Goal: Transaction & Acquisition: Obtain resource

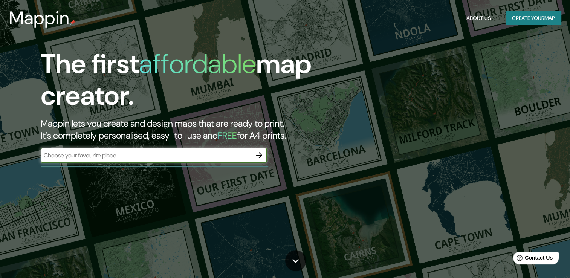
click at [238, 153] on input "text" at bounding box center [146, 155] width 211 height 9
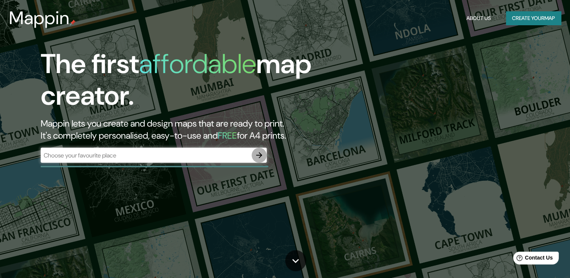
click at [265, 155] on button "button" at bounding box center [259, 155] width 15 height 15
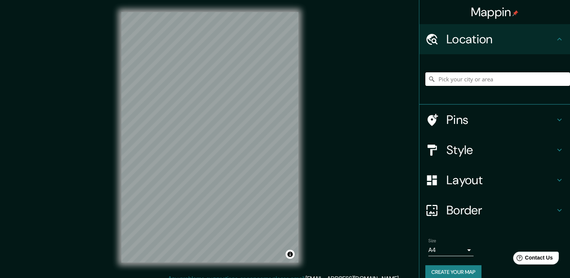
click at [463, 75] on input "Pick your city or area" at bounding box center [498, 79] width 145 height 14
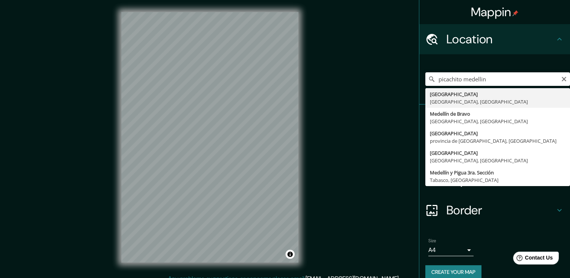
type input "[GEOGRAPHIC_DATA], [GEOGRAPHIC_DATA], [GEOGRAPHIC_DATA]"
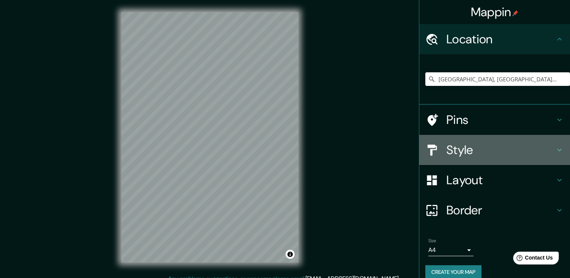
click at [492, 144] on h4 "Style" at bounding box center [501, 150] width 109 height 15
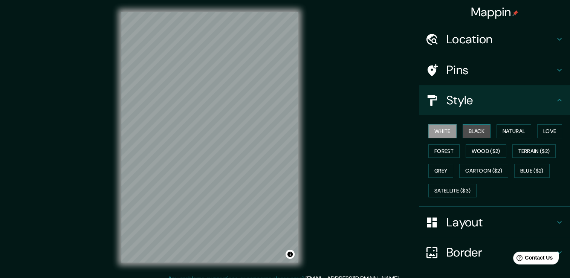
click at [472, 130] on button "Black" at bounding box center [477, 131] width 28 height 14
click at [436, 131] on button "White" at bounding box center [443, 131] width 28 height 14
click at [473, 128] on button "Black" at bounding box center [477, 131] width 28 height 14
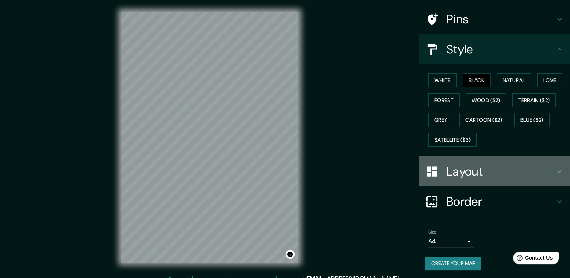
click at [495, 171] on h4 "Layout" at bounding box center [501, 171] width 109 height 15
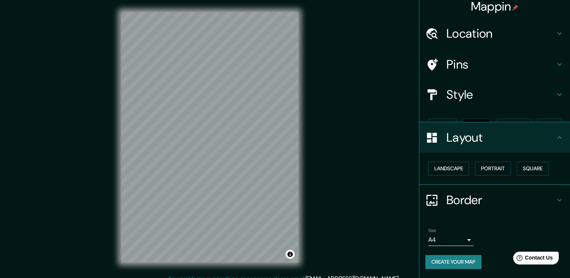
scroll to position [0, 0]
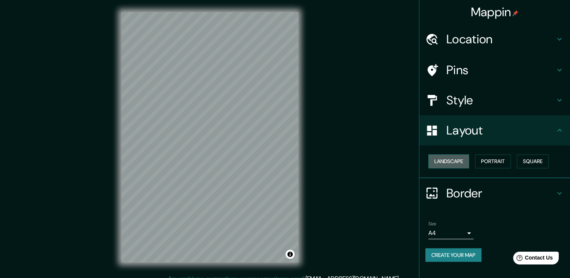
click at [455, 164] on button "Landscape" at bounding box center [449, 162] width 41 height 14
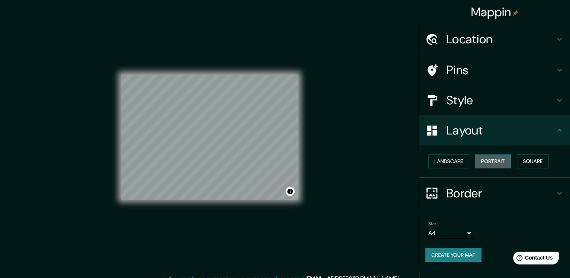
click at [490, 162] on button "Portrait" at bounding box center [493, 162] width 36 height 14
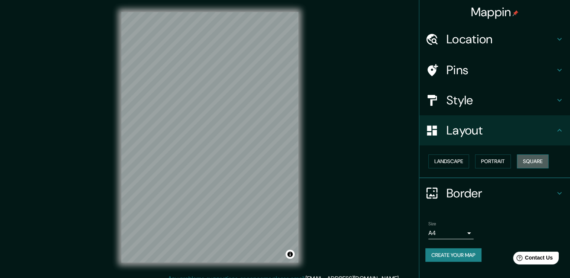
click at [523, 160] on button "Square" at bounding box center [533, 162] width 32 height 14
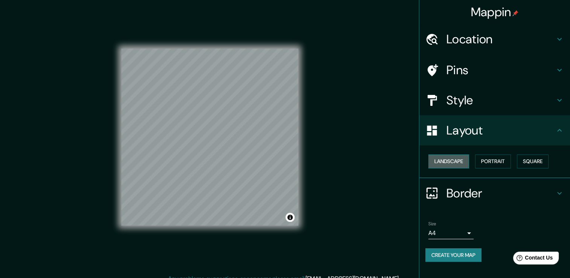
click at [464, 161] on button "Landscape" at bounding box center [449, 162] width 41 height 14
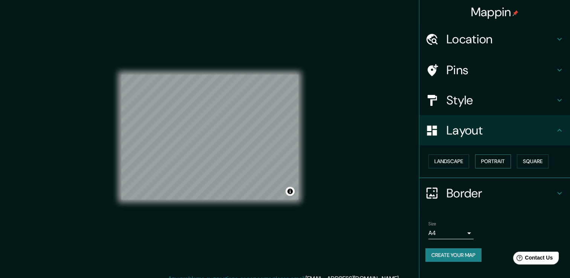
click at [490, 162] on button "Portrait" at bounding box center [493, 162] width 36 height 14
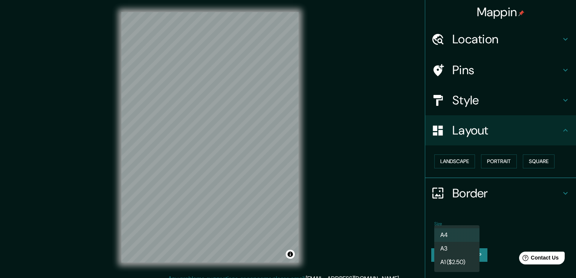
click at [445, 233] on body "Mappin Location Medellín, Antioquia, Colombia Pins Style Layout Landscape Portr…" at bounding box center [288, 139] width 576 height 278
click at [455, 247] on li "A3" at bounding box center [456, 249] width 45 height 14
click at [451, 230] on body "Mappin Location Medellín, Antioquia, Colombia Pins Style Layout Landscape Portr…" at bounding box center [288, 139] width 576 height 278
click at [454, 239] on li "A4" at bounding box center [456, 235] width 45 height 14
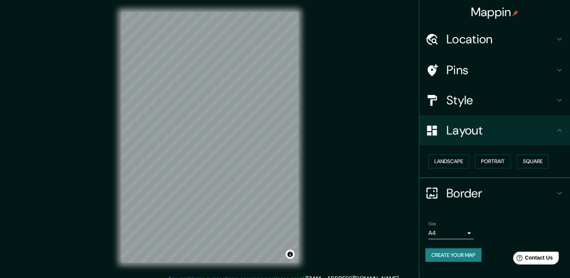
click at [269, 0] on html "Mappin Location Medellín, Antioquia, Colombia Pins Style Layout Landscape Portr…" at bounding box center [285, 139] width 570 height 278
click at [482, 66] on h4 "Pins" at bounding box center [501, 70] width 109 height 15
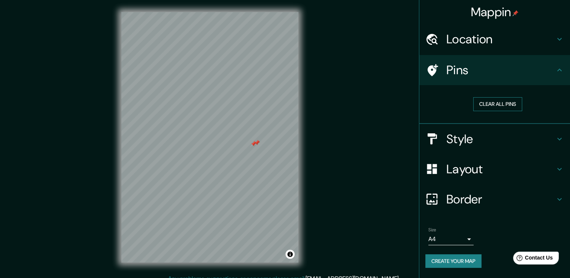
click at [502, 102] on button "Clear all pins" at bounding box center [498, 104] width 49 height 14
click at [481, 141] on h4 "Style" at bounding box center [501, 139] width 109 height 15
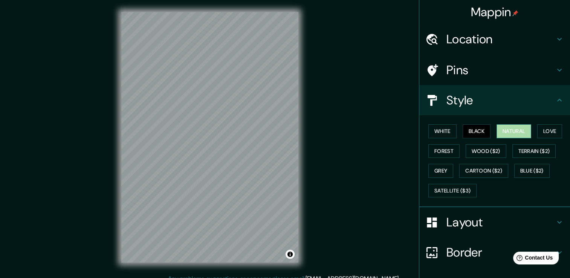
click at [523, 132] on button "Natural" at bounding box center [514, 131] width 35 height 14
click at [316, 209] on div "Mappin Location Medellín, Antioquia, Colombia Pins Style White Black Natural Lo…" at bounding box center [285, 143] width 570 height 287
click at [548, 130] on button "Love" at bounding box center [550, 131] width 25 height 14
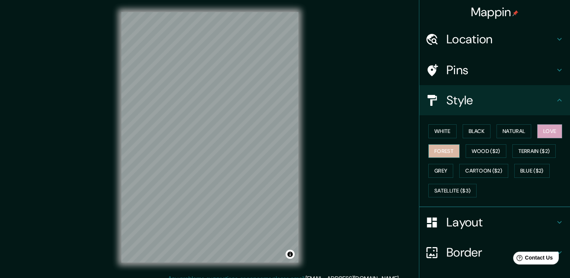
click at [441, 150] on button "Forest" at bounding box center [444, 151] width 31 height 14
click at [479, 149] on button "Wood ($2)" at bounding box center [486, 151] width 41 height 14
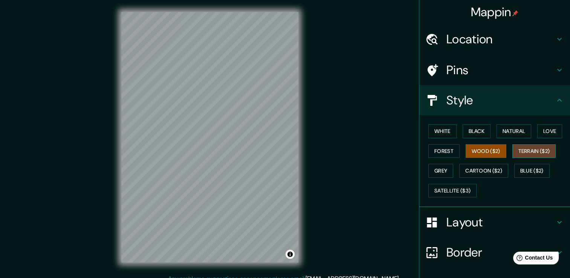
click at [541, 150] on button "Terrain ($2)" at bounding box center [535, 151] width 44 height 14
click at [438, 171] on button "Grey" at bounding box center [441, 171] width 25 height 14
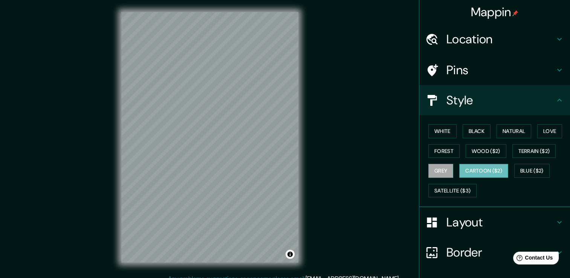
click at [487, 167] on button "Cartoon ($2)" at bounding box center [484, 171] width 49 height 14
drag, startPoint x: 536, startPoint y: 168, endPoint x: 508, endPoint y: 189, distance: 35.1
click at [508, 189] on div "White Black Natural Love Forest Wood ($2) Terrain ($2) Grey Cartoon ($2) Blue (…" at bounding box center [498, 160] width 145 height 79
click at [484, 145] on button "Wood ($2)" at bounding box center [486, 151] width 41 height 14
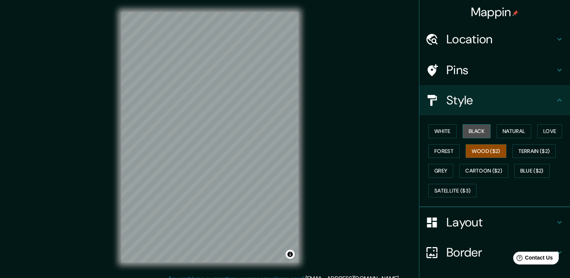
click at [471, 132] on button "Black" at bounding box center [477, 131] width 28 height 14
click at [489, 153] on button "Wood ($2)" at bounding box center [486, 151] width 41 height 14
click at [501, 170] on button "Cartoon ($2)" at bounding box center [484, 171] width 49 height 14
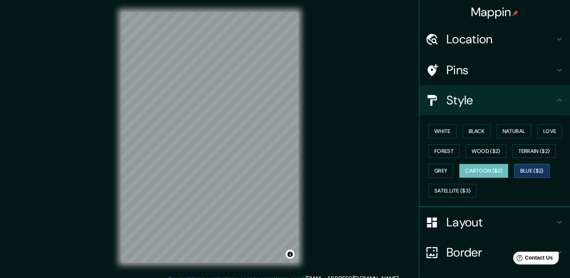
click at [528, 168] on button "Blue ($2)" at bounding box center [532, 171] width 35 height 14
click at [525, 153] on button "Terrain ($2)" at bounding box center [535, 151] width 44 height 14
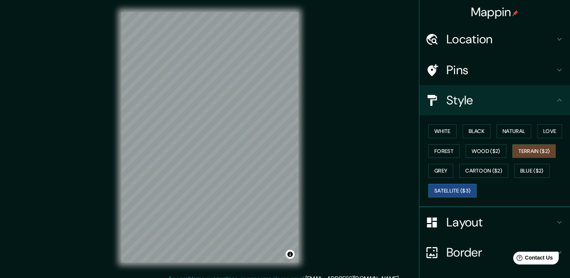
click at [455, 189] on button "Satellite ($3)" at bounding box center [453, 191] width 48 height 14
click at [439, 170] on button "Grey" at bounding box center [441, 171] width 25 height 14
click at [448, 184] on button "Satellite ($3)" at bounding box center [453, 191] width 48 height 14
click at [482, 153] on button "Wood ($2)" at bounding box center [486, 151] width 41 height 14
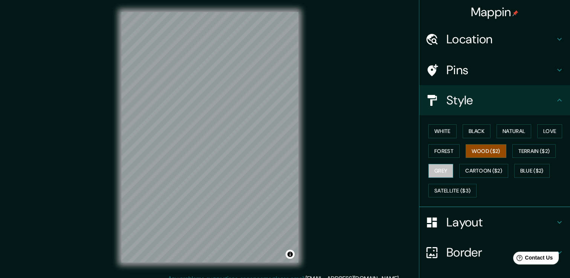
click at [432, 167] on button "Grey" at bounding box center [441, 171] width 25 height 14
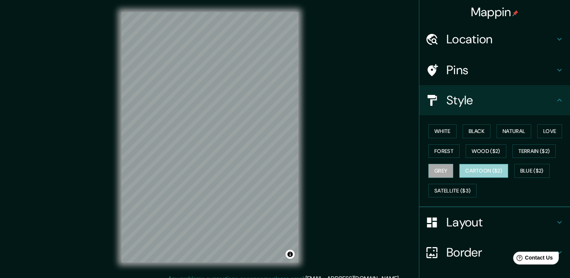
click at [475, 165] on button "Cartoon ($2)" at bounding box center [484, 171] width 49 height 14
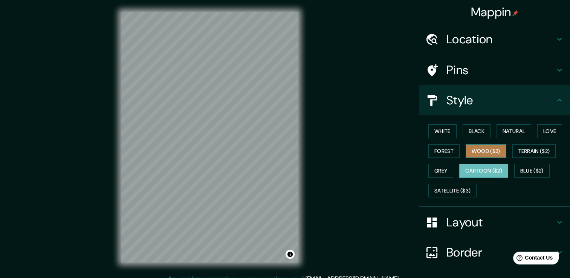
click at [483, 151] on button "Wood ($2)" at bounding box center [486, 151] width 41 height 14
click at [133, 271] on div "© Mapbox © OpenStreetMap Improve this map" at bounding box center [209, 137] width 201 height 274
click at [238, 11] on div "© Mapbox © OpenStreetMap Improve this map" at bounding box center [209, 137] width 201 height 274
click at [306, 141] on div "© Mapbox © OpenStreetMap Improve this map" at bounding box center [209, 137] width 201 height 274
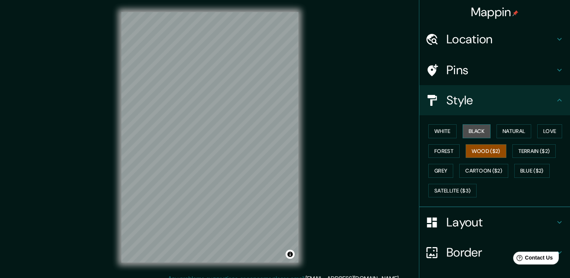
click at [471, 129] on button "Black" at bounding box center [477, 131] width 28 height 14
click at [328, 50] on div "Mappin Location Medellín, Antioquia, Colombia Pins Style White Black Natural Lo…" at bounding box center [285, 143] width 570 height 287
click at [449, 247] on h4 "Border" at bounding box center [501, 252] width 109 height 15
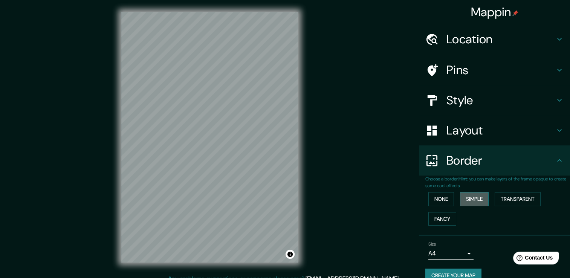
click at [470, 198] on button "Simple" at bounding box center [474, 199] width 29 height 14
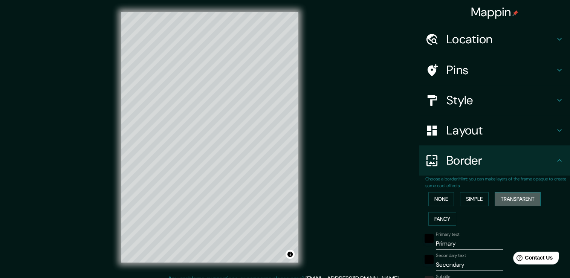
click at [513, 195] on button "Transparent" at bounding box center [518, 199] width 46 height 14
click at [442, 222] on button "Fancy" at bounding box center [443, 219] width 28 height 14
click at [437, 194] on button "None" at bounding box center [442, 199] width 26 height 14
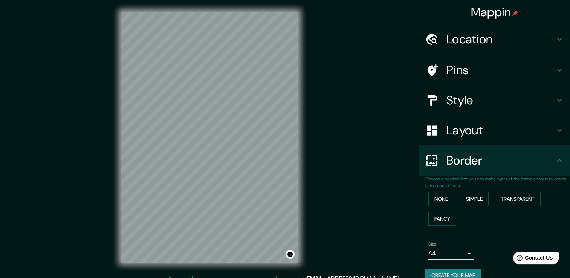
scroll to position [12, 0]
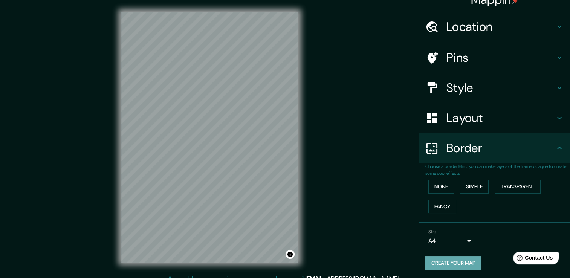
click at [466, 263] on button "Create your map" at bounding box center [454, 263] width 56 height 14
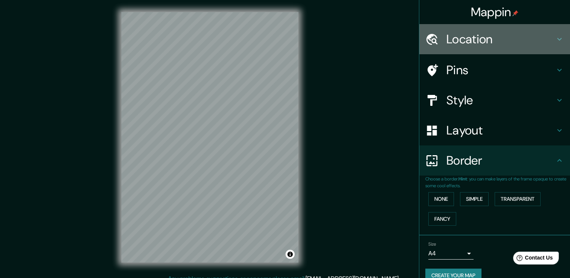
click at [549, 36] on h4 "Location" at bounding box center [501, 39] width 109 height 15
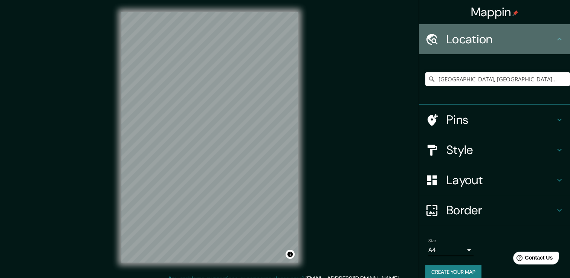
click at [555, 37] on icon at bounding box center [559, 39] width 9 height 9
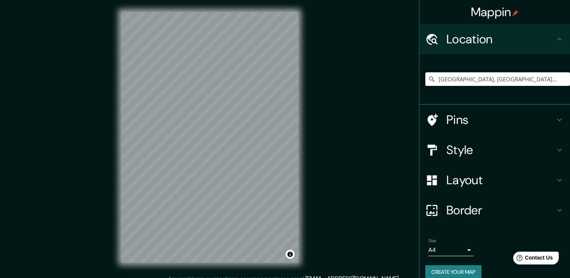
click at [504, 121] on h4 "Pins" at bounding box center [501, 119] width 109 height 15
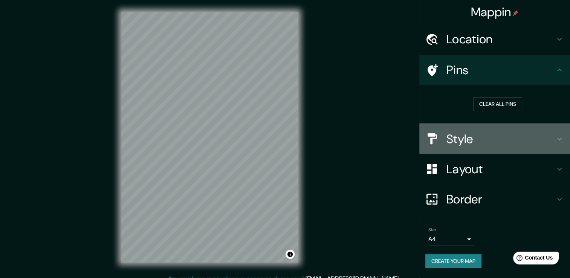
click at [530, 136] on h4 "Style" at bounding box center [501, 139] width 109 height 15
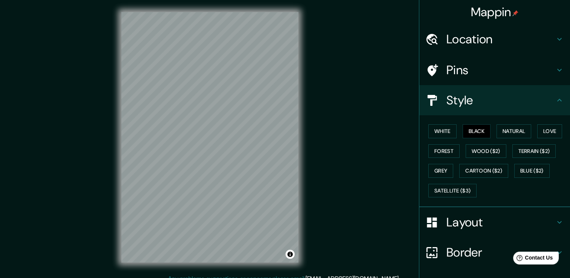
click at [555, 99] on icon at bounding box center [559, 100] width 9 height 9
click at [501, 71] on h4 "Pins" at bounding box center [501, 70] width 109 height 15
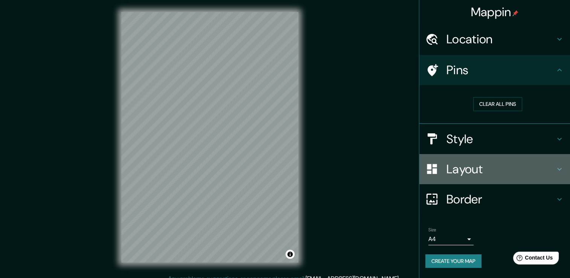
click at [506, 168] on h4 "Layout" at bounding box center [501, 169] width 109 height 15
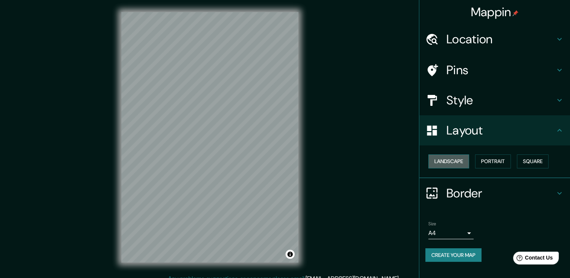
click at [450, 161] on button "Landscape" at bounding box center [449, 162] width 41 height 14
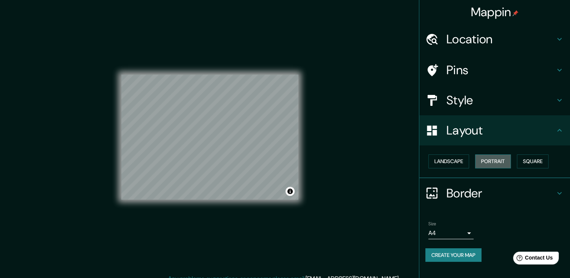
click at [489, 162] on button "Portrait" at bounding box center [493, 162] width 36 height 14
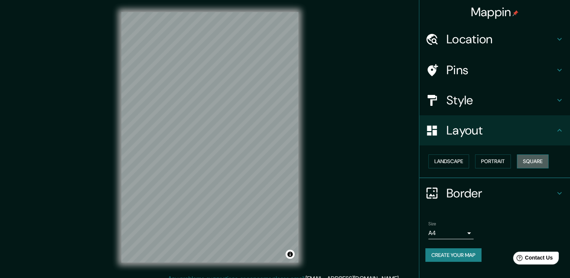
click at [538, 158] on button "Square" at bounding box center [533, 162] width 32 height 14
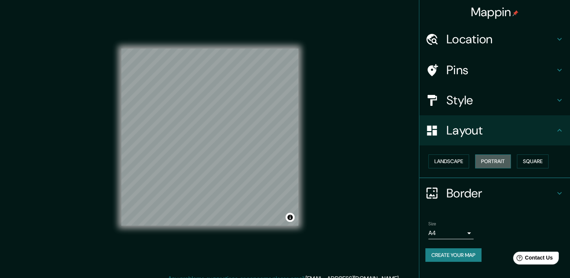
click at [504, 160] on button "Portrait" at bounding box center [493, 162] width 36 height 14
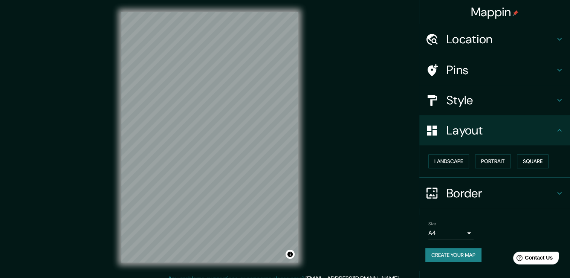
scroll to position [8, 0]
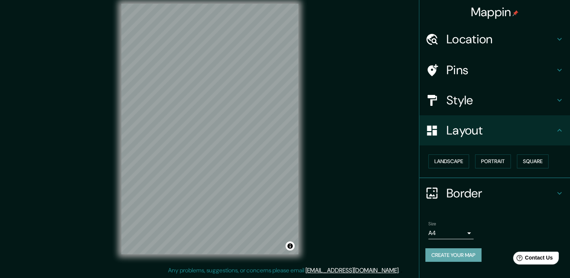
click at [467, 253] on button "Create your map" at bounding box center [454, 255] width 56 height 14
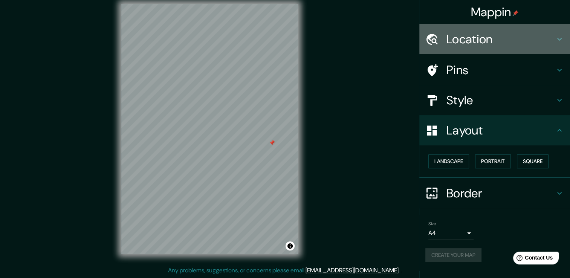
click at [518, 37] on h4 "Location" at bounding box center [501, 39] width 109 height 15
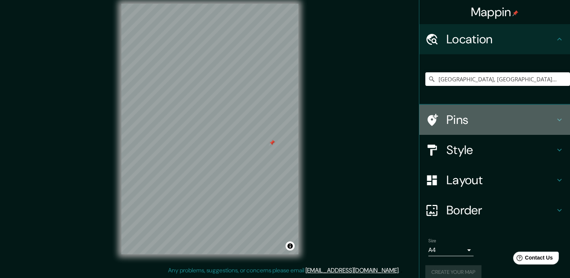
click at [481, 117] on h4 "Pins" at bounding box center [501, 119] width 109 height 15
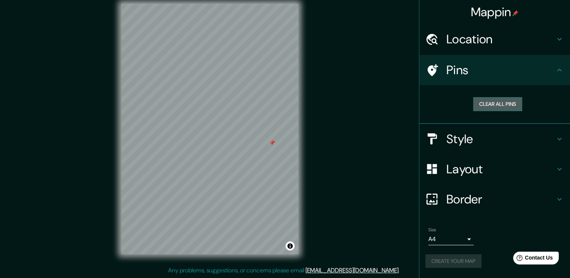
click at [497, 105] on button "Clear all pins" at bounding box center [498, 104] width 49 height 14
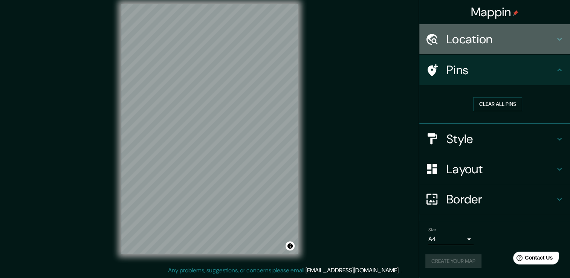
click at [464, 48] on div "Location" at bounding box center [495, 39] width 151 height 30
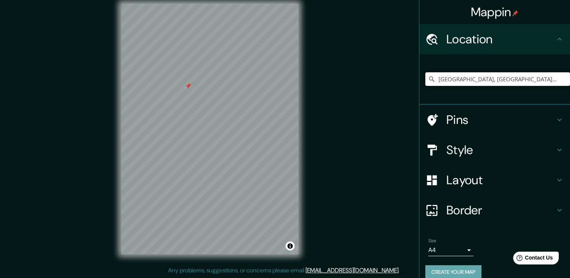
click at [441, 269] on button "Create your map" at bounding box center [454, 272] width 56 height 14
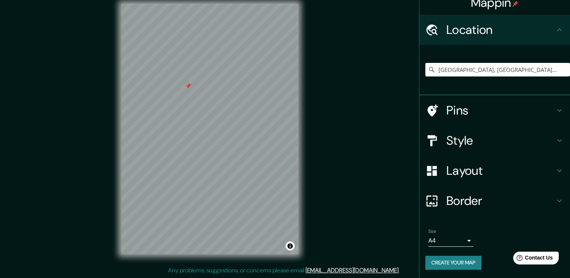
scroll to position [0, 0]
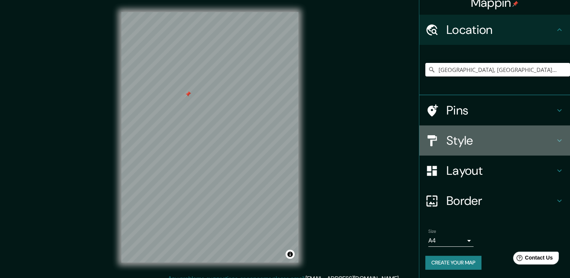
click at [472, 138] on h4 "Style" at bounding box center [501, 140] width 109 height 15
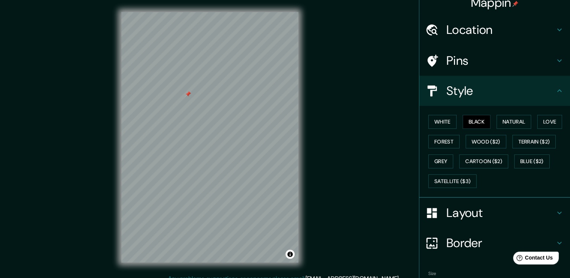
click at [402, 138] on div "Mappin Location Medellín, Antioquia, Colombia Pins Style White Black Natural Lo…" at bounding box center [285, 143] width 570 height 287
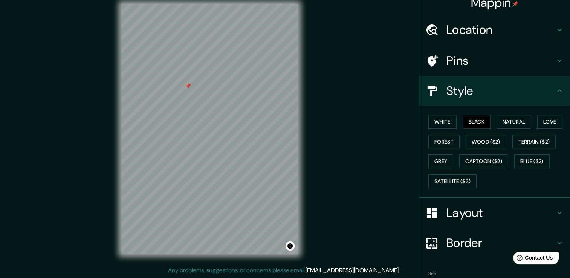
click at [515, 91] on h4 "Style" at bounding box center [501, 90] width 109 height 15
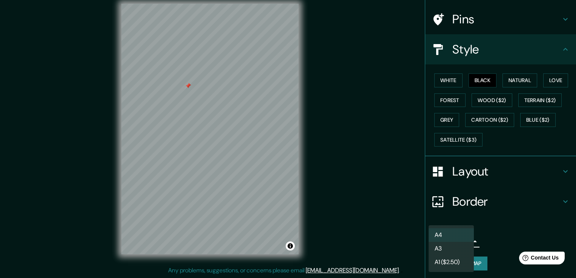
click at [455, 243] on body "Mappin Location Medellín, Antioquia, Colombia Pins Style White Black Natural Lo…" at bounding box center [288, 131] width 576 height 278
click at [452, 245] on li "A3" at bounding box center [451, 249] width 45 height 14
type input "a4"
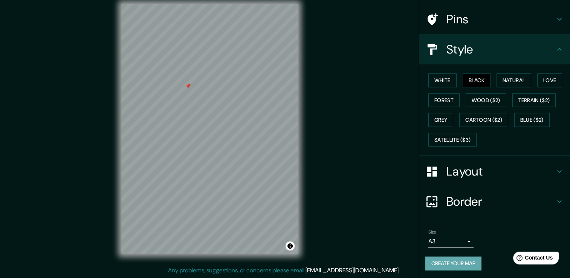
click at [455, 258] on button "Create your map" at bounding box center [454, 264] width 56 height 14
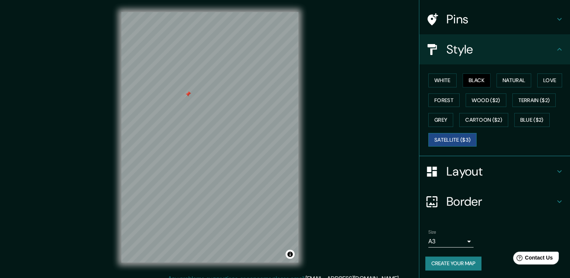
scroll to position [0, 0]
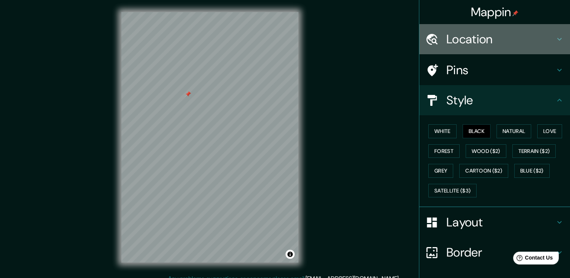
click at [510, 37] on h4 "Location" at bounding box center [501, 39] width 109 height 15
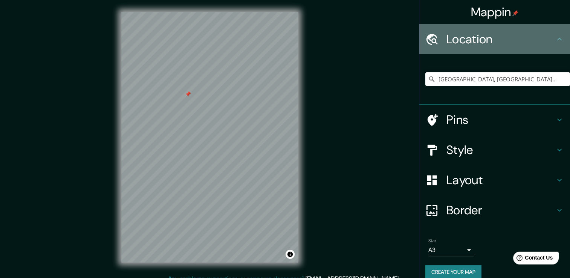
click at [510, 37] on h4 "Location" at bounding box center [501, 39] width 109 height 15
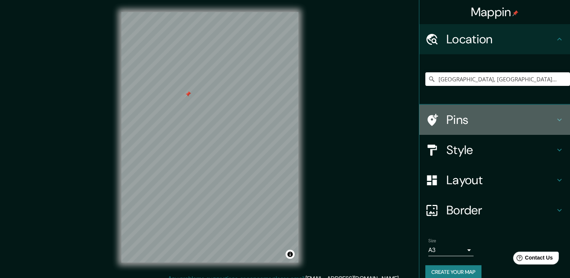
click at [486, 119] on h4 "Pins" at bounding box center [501, 119] width 109 height 15
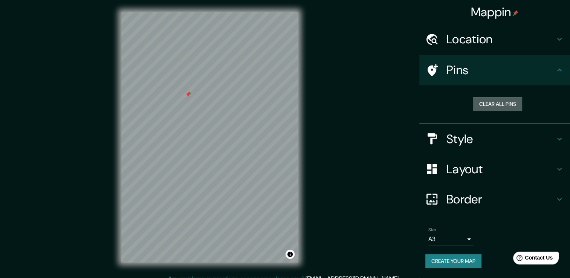
click at [498, 105] on button "Clear all pins" at bounding box center [498, 104] width 49 height 14
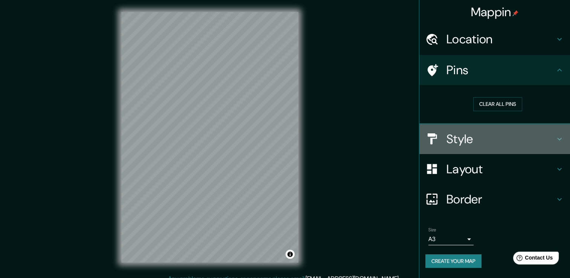
click at [484, 136] on h4 "Style" at bounding box center [501, 139] width 109 height 15
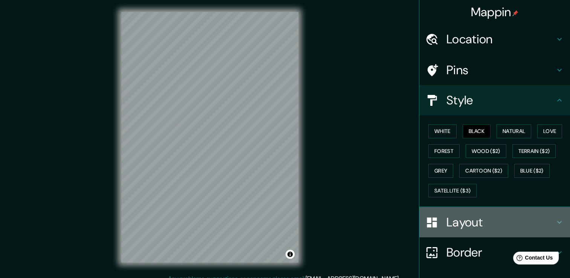
click at [475, 227] on h4 "Layout" at bounding box center [501, 222] width 109 height 15
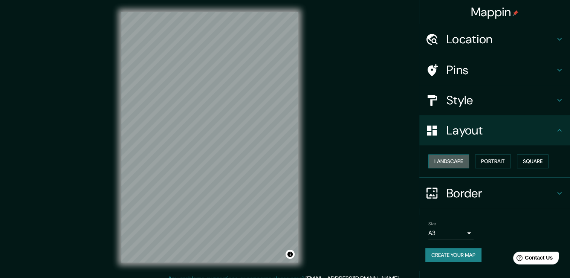
click at [455, 159] on button "Landscape" at bounding box center [449, 162] width 41 height 14
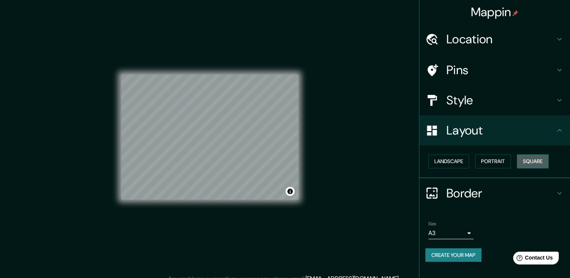
click at [528, 159] on button "Square" at bounding box center [533, 162] width 32 height 14
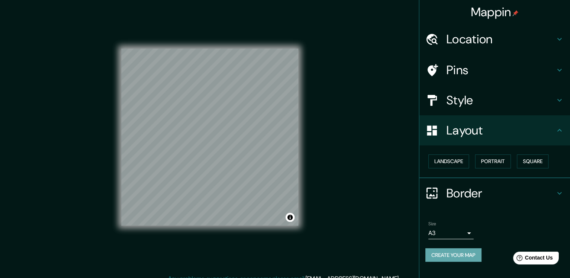
click at [454, 255] on button "Create your map" at bounding box center [454, 255] width 56 height 14
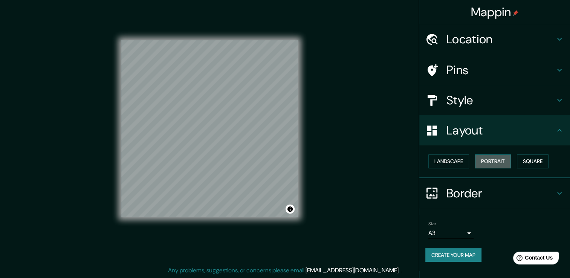
click at [491, 160] on button "Portrait" at bounding box center [493, 162] width 36 height 14
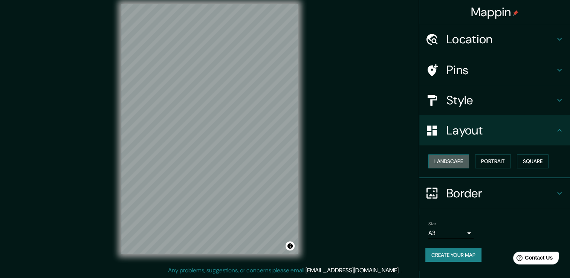
click at [458, 158] on button "Landscape" at bounding box center [449, 162] width 41 height 14
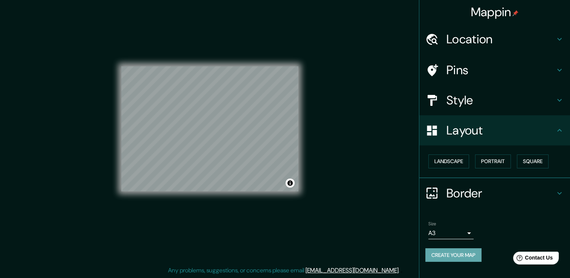
click at [465, 250] on button "Create your map" at bounding box center [454, 255] width 56 height 14
click at [291, 182] on button "Toggle attribution" at bounding box center [290, 183] width 9 height 9
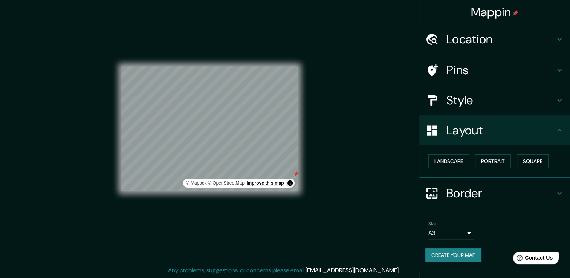
click at [276, 182] on link "Improve this map" at bounding box center [265, 183] width 37 height 5
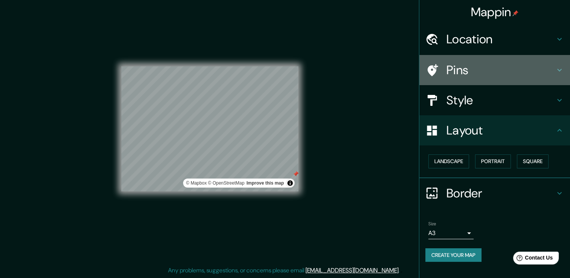
click at [476, 60] on div "Pins" at bounding box center [495, 70] width 151 height 30
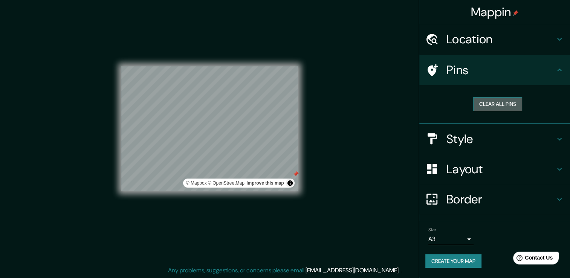
click at [484, 101] on button "Clear all pins" at bounding box center [498, 104] width 49 height 14
click at [377, 126] on div "Mappin Location Medellín, Antioquia, Colombia Pins Clear all pins Style Layout …" at bounding box center [285, 135] width 570 height 287
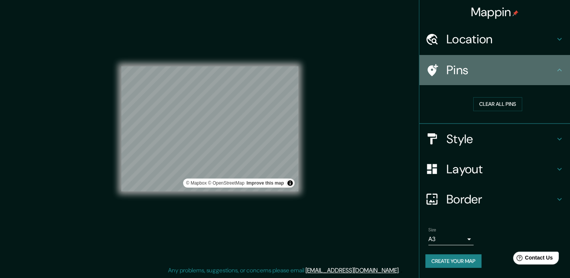
click at [559, 65] on div "Pins" at bounding box center [495, 70] width 151 height 30
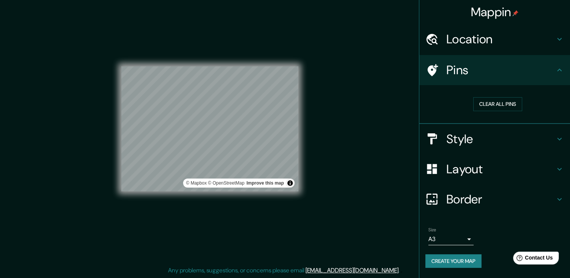
click at [356, 179] on div "Mappin Location Medellín, Antioquia, Colombia Pins Clear all pins Style Layout …" at bounding box center [285, 135] width 570 height 287
click at [291, 187] on button "Toggle attribution" at bounding box center [290, 183] width 9 height 9
click at [336, 187] on div "Mappin Location Medellín, Antioquia, Colombia Pins Clear all pins Style Layout …" at bounding box center [285, 135] width 570 height 287
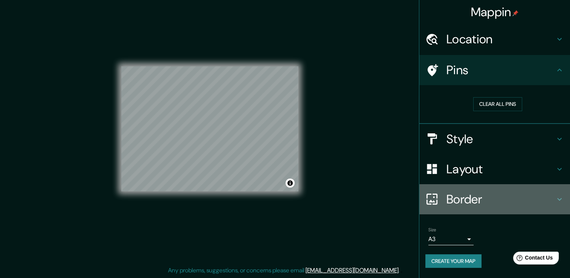
click at [490, 198] on h4 "Border" at bounding box center [501, 199] width 109 height 15
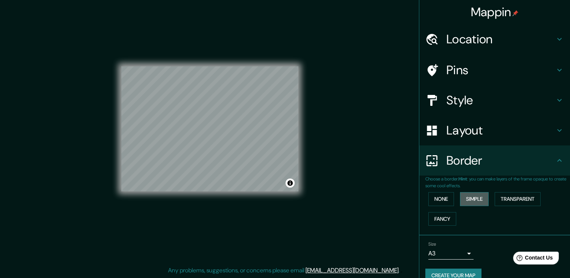
click at [463, 197] on button "Simple" at bounding box center [474, 199] width 29 height 14
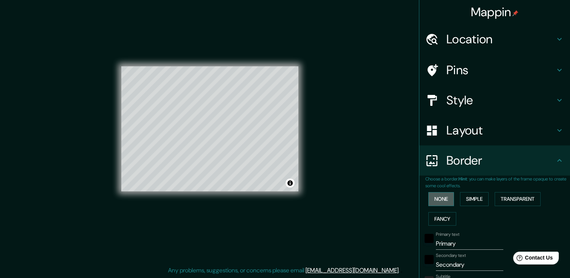
click at [437, 198] on button "None" at bounding box center [442, 199] width 26 height 14
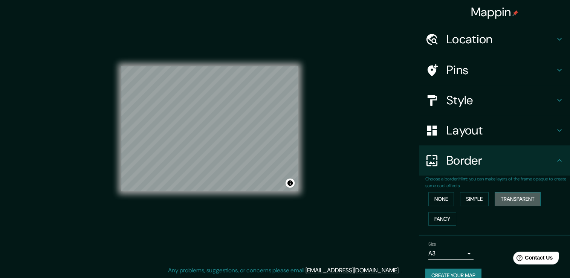
click at [517, 195] on button "Transparent" at bounding box center [518, 199] width 46 height 14
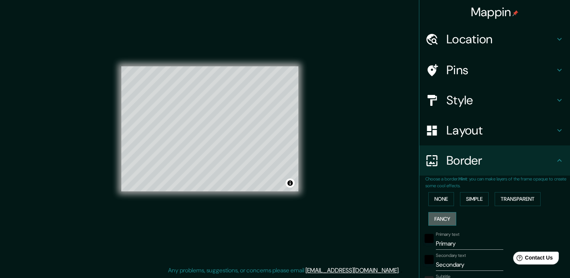
click at [437, 224] on button "Fancy" at bounding box center [443, 219] width 28 height 14
click at [445, 195] on button "None" at bounding box center [442, 199] width 26 height 14
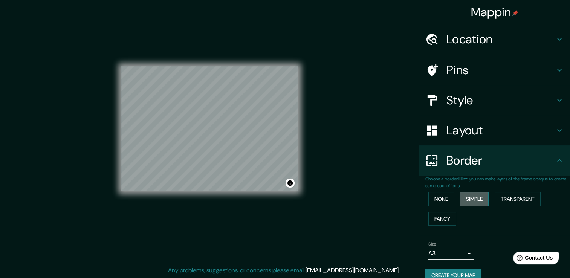
click at [463, 196] on button "Simple" at bounding box center [474, 199] width 29 height 14
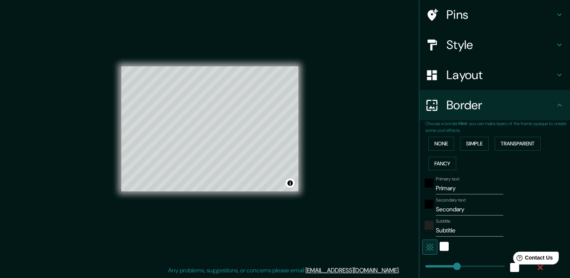
scroll to position [56, 0]
click at [462, 210] on input "Secondary" at bounding box center [469, 209] width 67 height 12
click at [440, 248] on div "white" at bounding box center [444, 246] width 9 height 9
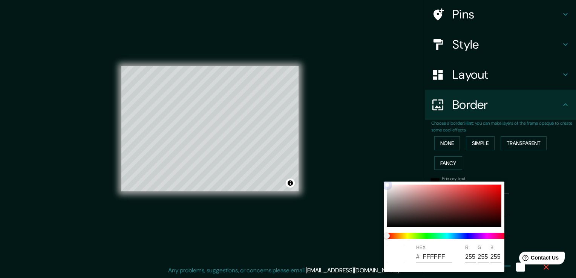
click at [392, 222] on div at bounding box center [444, 206] width 115 height 42
type input "38"
type input "1F1D1D"
type input "31"
type input "29"
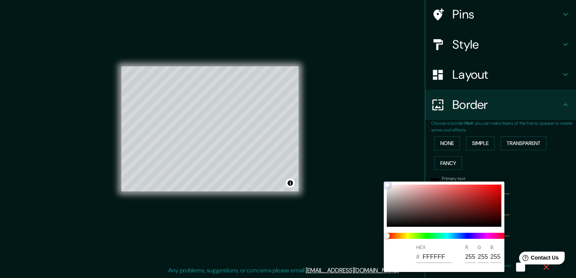
type input "29"
type input "38"
type input "0C0C0C"
type input "12"
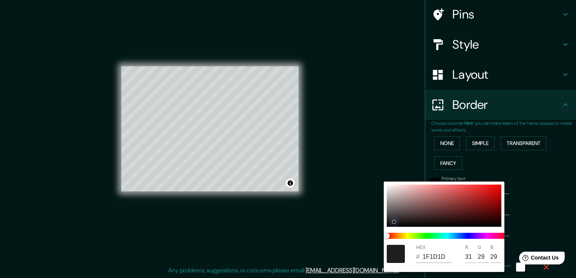
type input "12"
drag, startPoint x: 392, startPoint y: 222, endPoint x: 380, endPoint y: 225, distance: 13.0
click at [380, 225] on div "HEX # 0C0C0C R 12 G 12 B 12" at bounding box center [288, 139] width 576 height 278
click at [570, 174] on div at bounding box center [288, 139] width 576 height 278
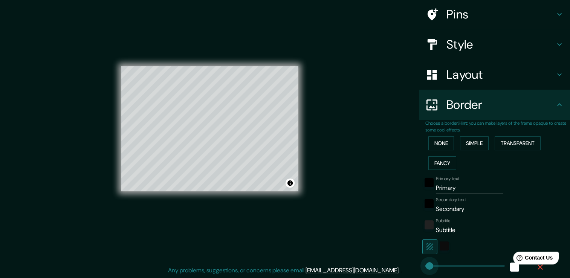
type input "0"
drag, startPoint x: 449, startPoint y: 264, endPoint x: 410, endPoint y: 265, distance: 38.9
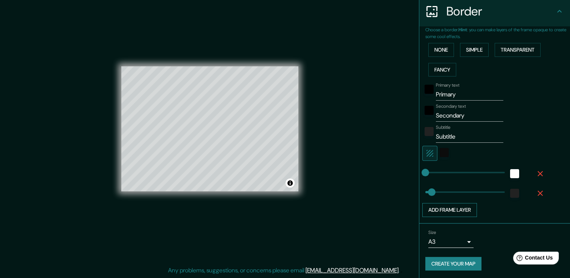
click at [445, 211] on button "Add frame layer" at bounding box center [450, 210] width 55 height 14
type input "38"
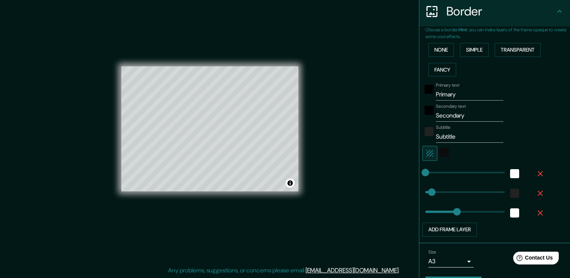
type input "0"
drag, startPoint x: 451, startPoint y: 209, endPoint x: 372, endPoint y: 226, distance: 80.2
type input "38"
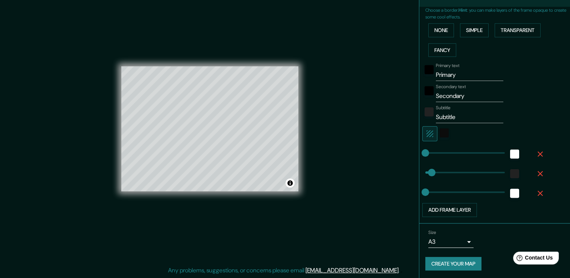
click at [451, 261] on button "Create your map" at bounding box center [454, 264] width 56 height 14
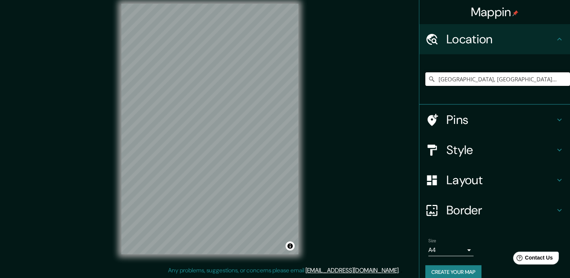
click at [505, 79] on input "[GEOGRAPHIC_DATA], [GEOGRAPHIC_DATA], [GEOGRAPHIC_DATA]" at bounding box center [498, 79] width 145 height 14
click at [519, 80] on input "[GEOGRAPHIC_DATA], [GEOGRAPHIC_DATA], [GEOGRAPHIC_DATA]" at bounding box center [498, 79] width 145 height 14
click at [428, 81] on icon at bounding box center [432, 79] width 8 height 8
drag, startPoint x: 523, startPoint y: 77, endPoint x: 391, endPoint y: 75, distance: 131.6
click at [391, 75] on div "Mappin Location Medellín, Antioquia, Colombia Pins Style Layout Border Choose a…" at bounding box center [285, 135] width 570 height 287
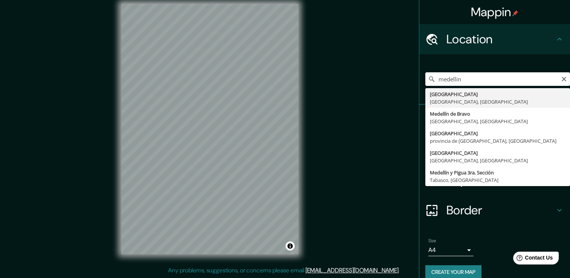
type input "[GEOGRAPHIC_DATA], [GEOGRAPHIC_DATA], [GEOGRAPHIC_DATA]"
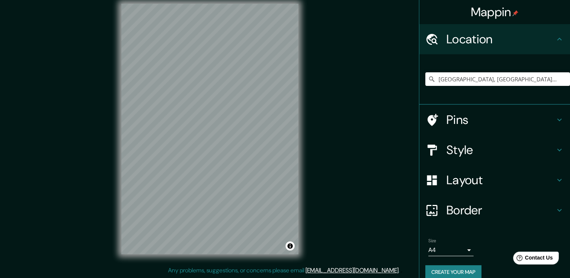
click at [486, 169] on div "Layout" at bounding box center [495, 180] width 151 height 30
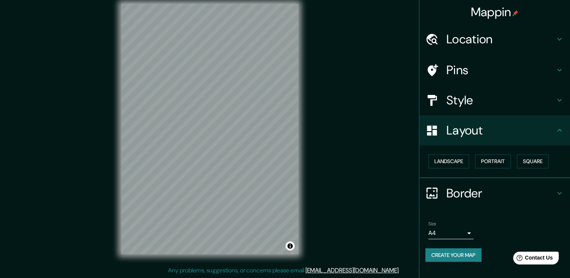
click at [489, 107] on h4 "Style" at bounding box center [501, 100] width 109 height 15
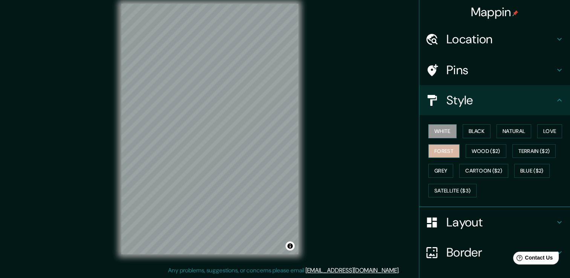
click at [448, 150] on button "Forest" at bounding box center [444, 151] width 31 height 14
click at [481, 149] on button "Wood ($2)" at bounding box center [486, 151] width 41 height 14
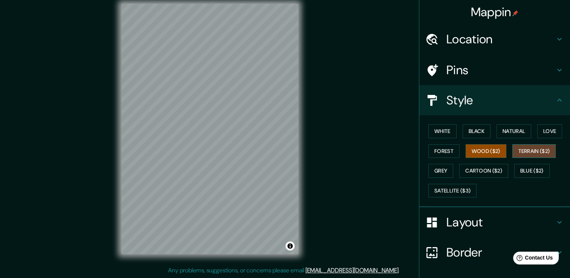
click at [517, 149] on button "Terrain ($2)" at bounding box center [535, 151] width 44 height 14
click at [438, 170] on button "Grey" at bounding box center [441, 171] width 25 height 14
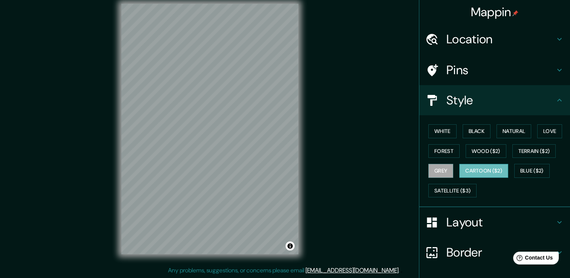
click at [465, 168] on button "Cartoon ($2)" at bounding box center [484, 171] width 49 height 14
click at [535, 170] on button "Blue ($2)" at bounding box center [532, 171] width 35 height 14
click at [442, 174] on button "Grey" at bounding box center [441, 171] width 25 height 14
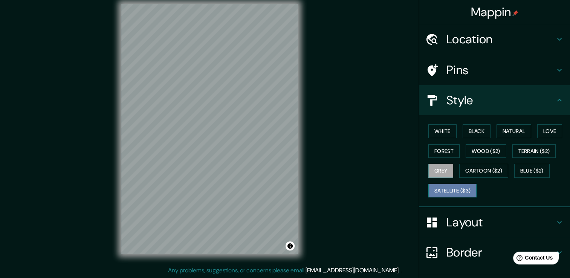
click at [452, 187] on button "Satellite ($3)" at bounding box center [453, 191] width 48 height 14
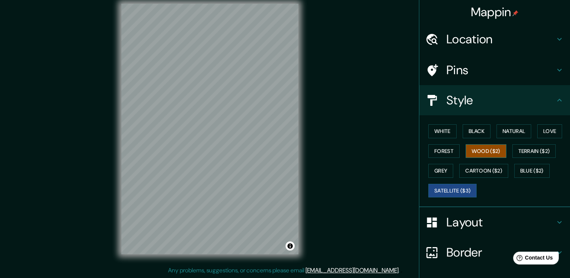
click at [485, 149] on button "Wood ($2)" at bounding box center [486, 151] width 41 height 14
click at [306, 182] on div "© Mapbox © OpenStreetMap Improve this map" at bounding box center [209, 129] width 201 height 274
click at [463, 137] on button "Black" at bounding box center [477, 131] width 28 height 14
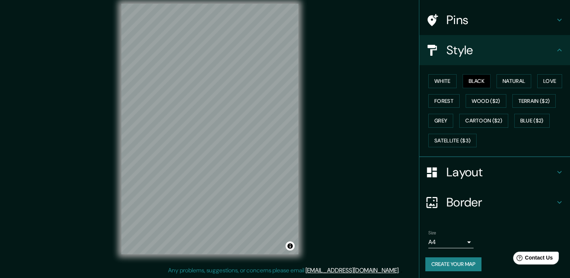
scroll to position [51, 0]
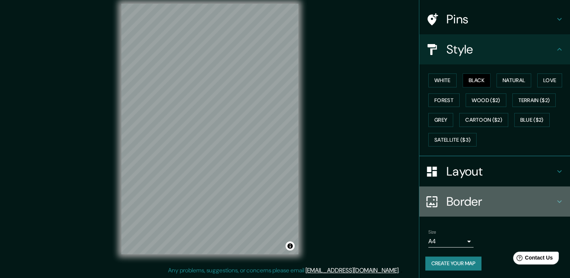
click at [463, 199] on h4 "Border" at bounding box center [501, 201] width 109 height 15
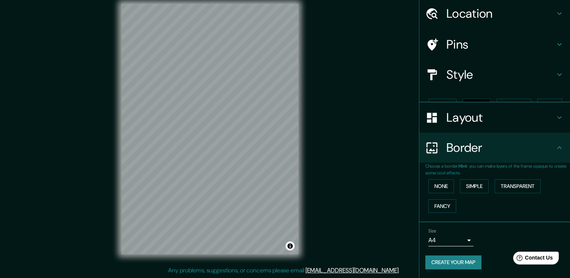
scroll to position [12, 0]
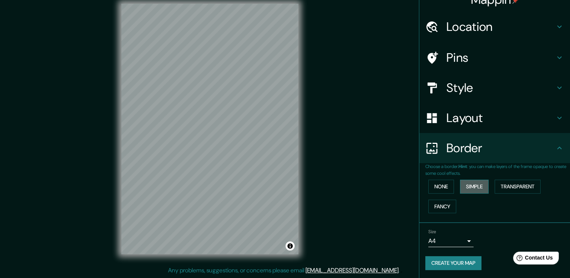
click at [466, 188] on button "Simple" at bounding box center [474, 187] width 29 height 14
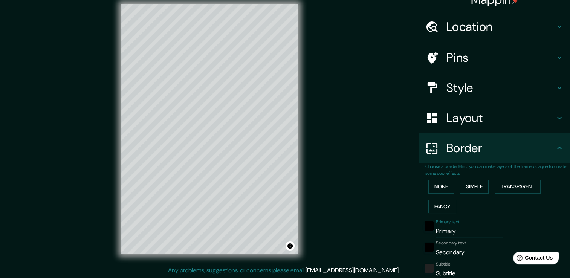
drag, startPoint x: 451, startPoint y: 231, endPoint x: 420, endPoint y: 234, distance: 31.1
click at [423, 234] on div "Primary text Primary" at bounding box center [485, 228] width 124 height 18
type input "38"
drag, startPoint x: 465, startPoint y: 251, endPoint x: 420, endPoint y: 258, distance: 45.7
click at [423, 258] on div "Secondary text Secondary" at bounding box center [485, 250] width 124 height 18
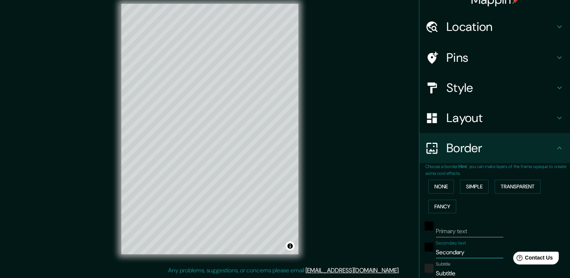
type input "38"
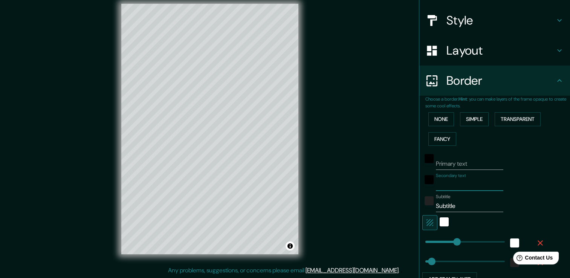
scroll to position [88, 0]
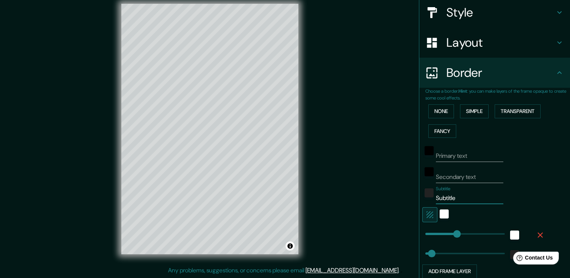
click at [462, 197] on input "Subtitle" at bounding box center [469, 198] width 67 height 12
type input "Subtitl"
type input "38"
type input "S"
type input "38"
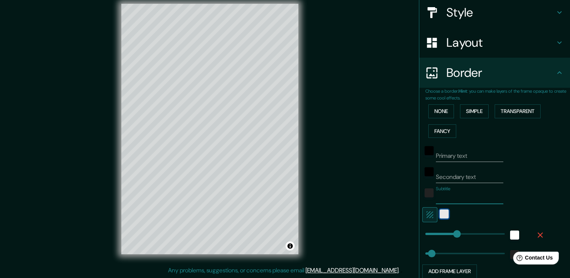
click at [440, 213] on div "white" at bounding box center [444, 214] width 9 height 9
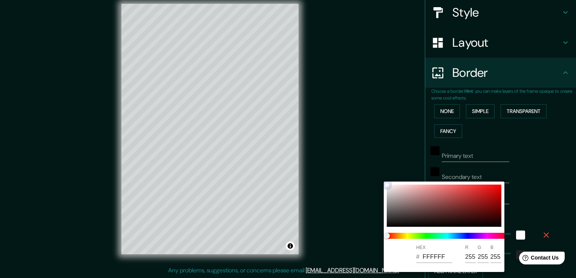
type input "38"
type input "1A1818"
type input "26"
type input "24"
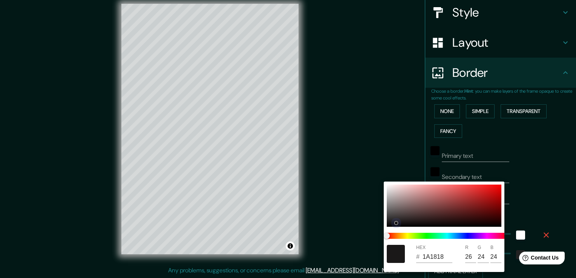
type input "38"
type input "181616"
type input "24"
type input "22"
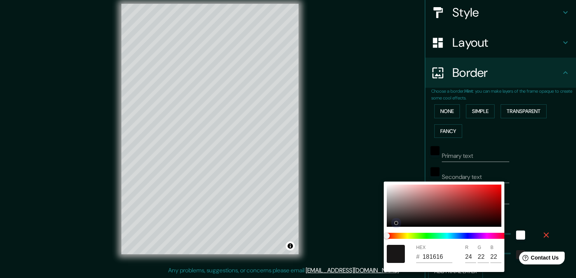
click at [379, 228] on div "HEX # 181616 R 24 G 22 B 22" at bounding box center [288, 139] width 576 height 278
type input "38"
type input "030303"
type input "3"
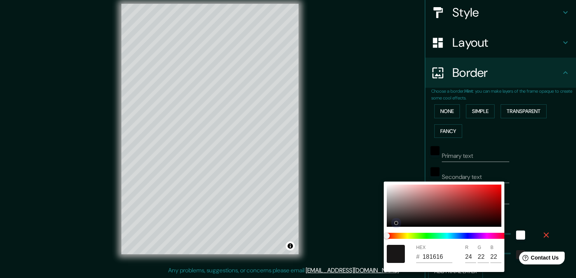
type input "3"
drag, startPoint x: 389, startPoint y: 224, endPoint x: 384, endPoint y: 226, distance: 5.2
click at [384, 226] on div "HEX # 030303 R 3 G 3 B 3" at bounding box center [444, 227] width 121 height 90
click at [521, 204] on div at bounding box center [288, 139] width 576 height 278
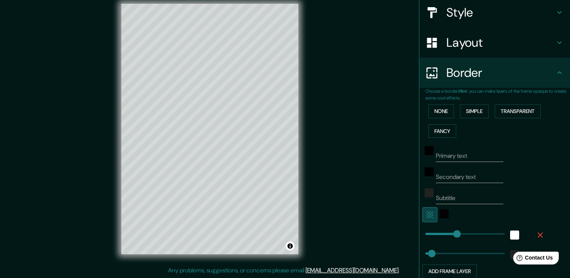
click at [427, 213] on icon "button" at bounding box center [430, 214] width 9 height 9
type input "38"
type input "10"
drag, startPoint x: 450, startPoint y: 235, endPoint x: 422, endPoint y: 235, distance: 28.3
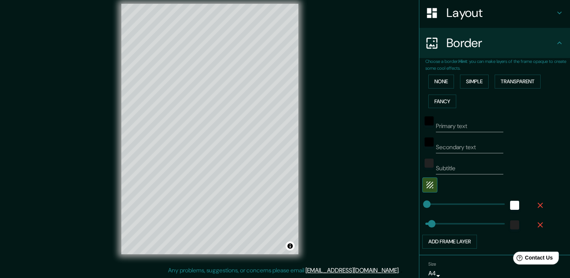
scroll to position [149, 0]
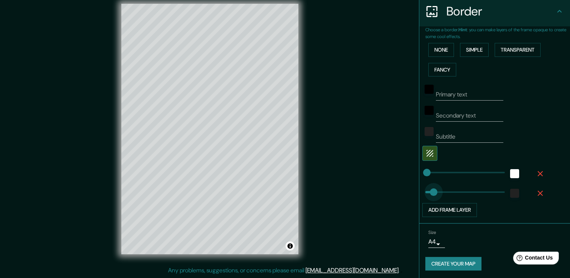
type input "21"
drag, startPoint x: 428, startPoint y: 193, endPoint x: 423, endPoint y: 192, distance: 5.3
type input "0"
drag, startPoint x: 423, startPoint y: 192, endPoint x: 415, endPoint y: 193, distance: 8.4
click at [448, 260] on button "Create your map" at bounding box center [454, 264] width 56 height 14
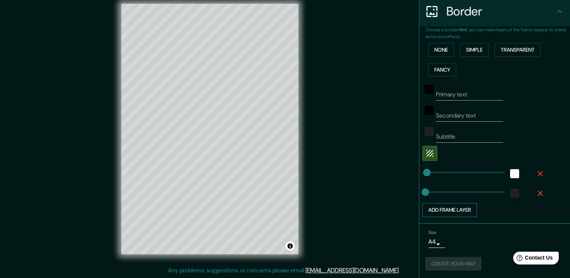
click at [434, 208] on button "Add frame layer" at bounding box center [450, 210] width 55 height 14
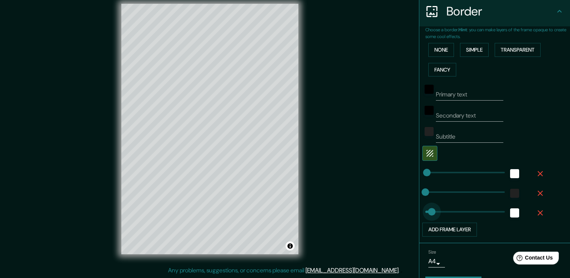
type input "30"
drag, startPoint x: 446, startPoint y: 212, endPoint x: 425, endPoint y: 212, distance: 21.1
type input "30"
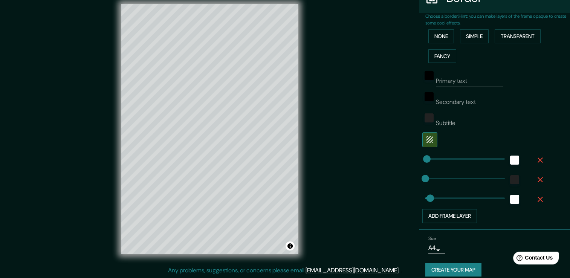
scroll to position [169, 0]
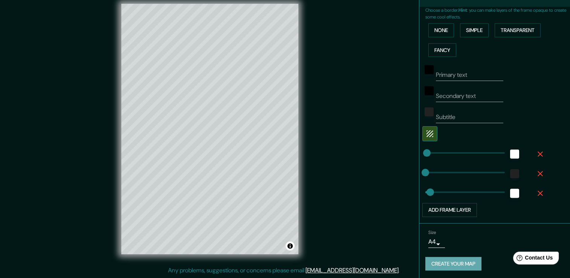
click at [464, 263] on button "Create your map" at bounding box center [454, 264] width 56 height 14
click at [538, 192] on icon "button" at bounding box center [540, 193] width 5 height 5
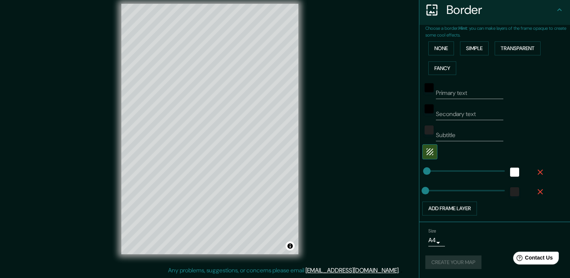
scroll to position [149, 0]
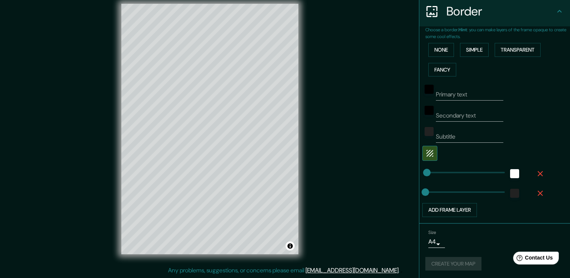
type input "19"
type input "21"
click at [453, 264] on button "Create your map" at bounding box center [454, 264] width 56 height 14
click at [463, 116] on input "Secondary text" at bounding box center [469, 116] width 67 height 12
type input "d"
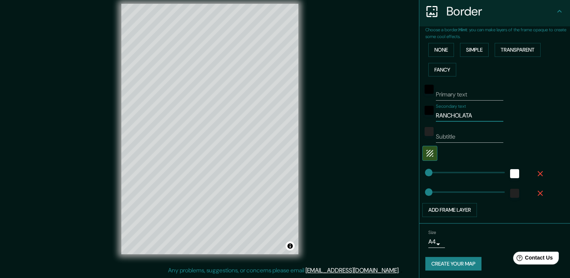
type input "RANCHOLATA"
click at [456, 135] on input "Subtitle" at bounding box center [469, 137] width 67 height 12
type input "TEJIENDO RAICES"
click at [455, 97] on input "Primary text" at bounding box center [469, 95] width 67 height 12
type input "PICACHITO"
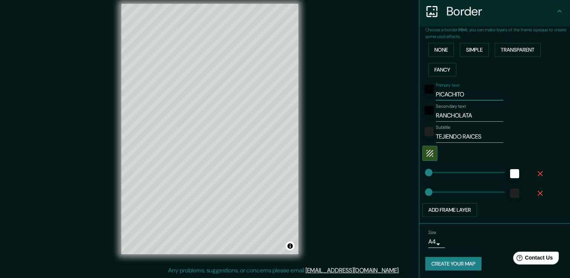
click at [464, 263] on button "Create your map" at bounding box center [454, 264] width 56 height 14
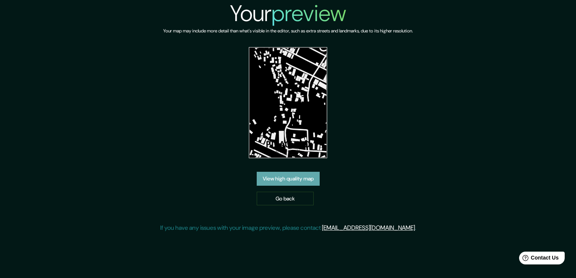
click at [303, 182] on link "View high quality map" at bounding box center [288, 179] width 63 height 14
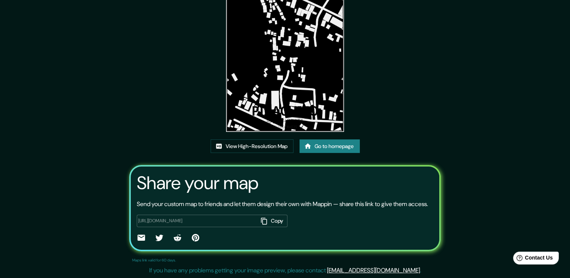
scroll to position [77, 0]
click at [280, 140] on link "View High-Resolution Map" at bounding box center [252, 146] width 83 height 14
click at [275, 218] on button "Copy" at bounding box center [272, 221] width 29 height 12
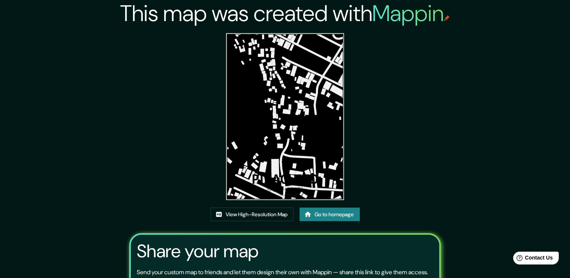
click at [308, 141] on img at bounding box center [285, 116] width 118 height 167
